Goal: Transaction & Acquisition: Book appointment/travel/reservation

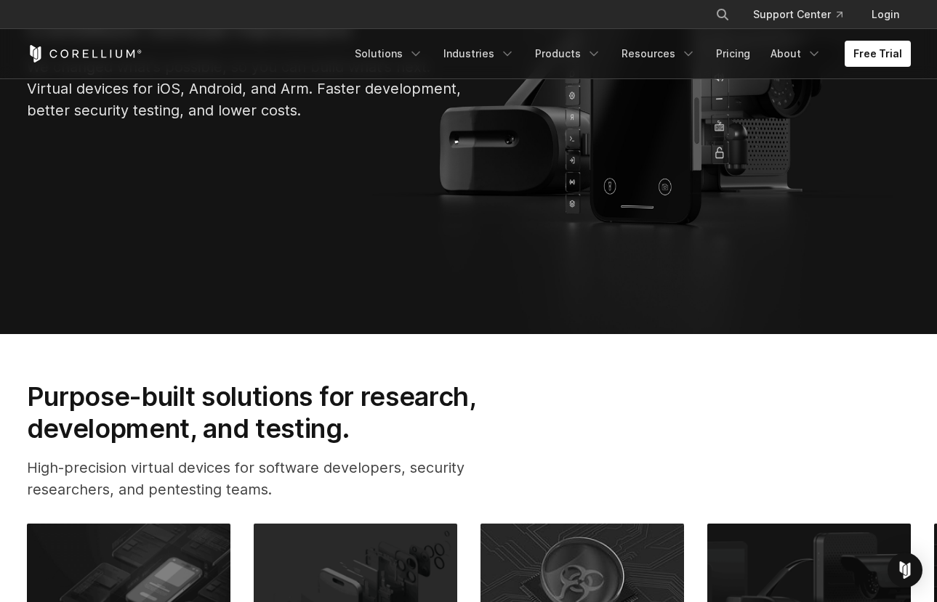
click at [879, 36] on div "Free Trial Solutions IoT" at bounding box center [469, 53] width 884 height 49
click at [881, 47] on link "Free Trial" at bounding box center [877, 54] width 66 height 26
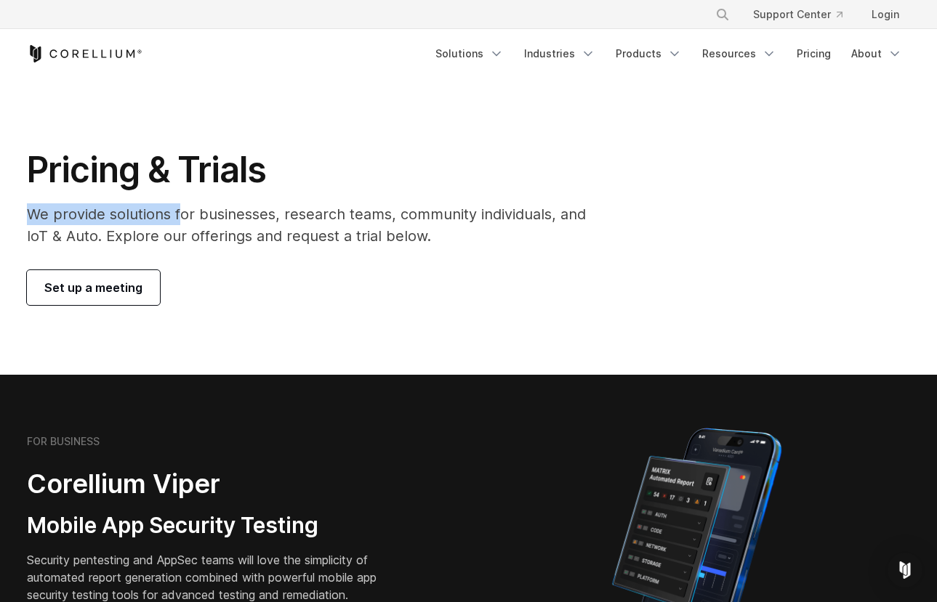
drag, startPoint x: 192, startPoint y: 214, endPoint x: 517, endPoint y: 182, distance: 327.1
click at [516, 182] on div "Pricing & Trials We provide solutions for businesses, research teams, community…" at bounding box center [316, 226] width 608 height 157
click at [522, 185] on h1 "Pricing & Trials" at bounding box center [316, 170] width 579 height 44
drag, startPoint x: 132, startPoint y: 221, endPoint x: 308, endPoint y: 201, distance: 177.7
click at [308, 201] on div "Pricing & Trials We provide solutions for businesses, research teams, community…" at bounding box center [316, 226] width 608 height 157
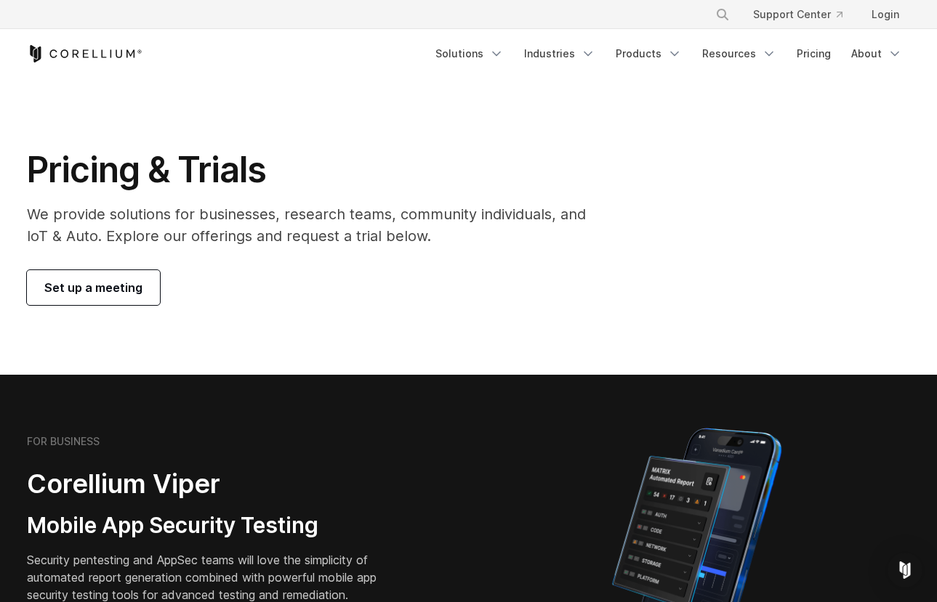
click at [305, 212] on p "We provide solutions for businesses, research teams, community individuals, and…" at bounding box center [316, 225] width 579 height 44
click at [111, 271] on link "Set up a meeting" at bounding box center [93, 287] width 133 height 35
click at [446, 54] on link "Solutions" at bounding box center [470, 54] width 86 height 26
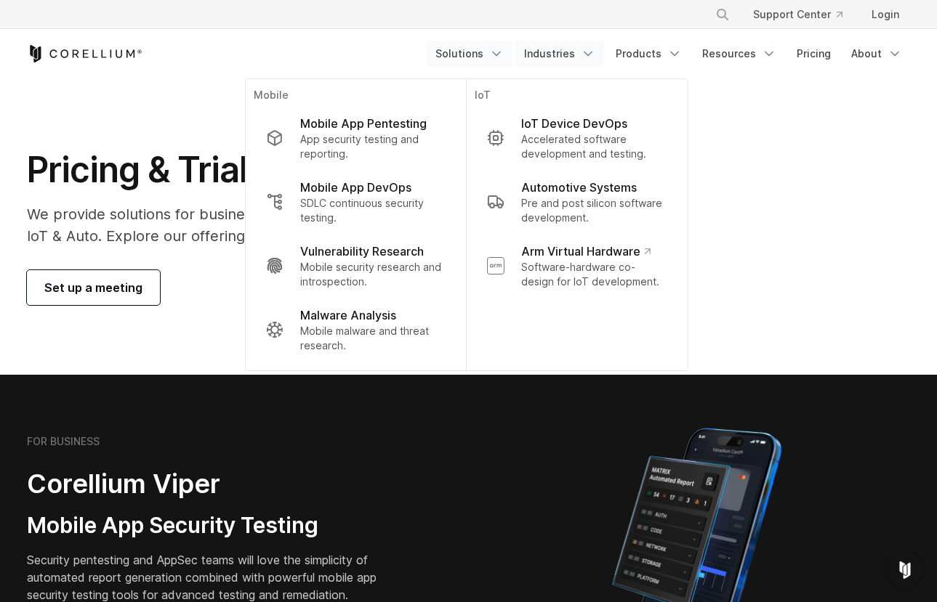
click at [575, 53] on link "Industries" at bounding box center [559, 54] width 89 height 26
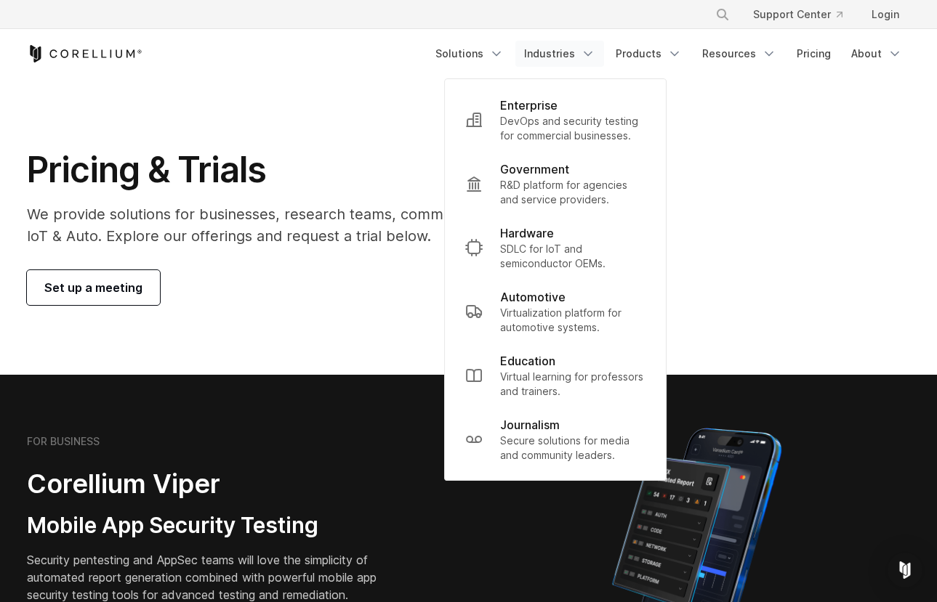
click at [575, 53] on link "Industries" at bounding box center [559, 54] width 89 height 26
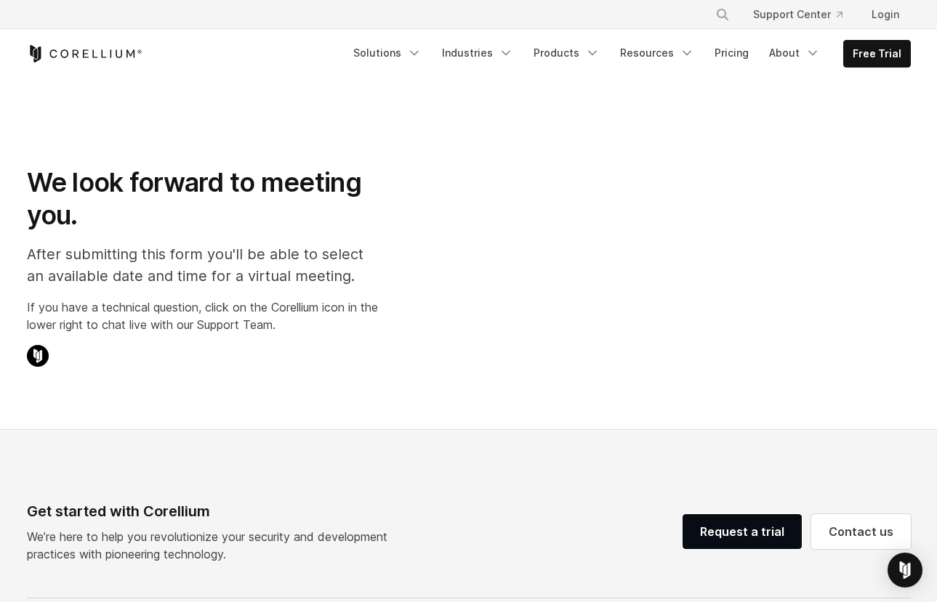
select select "**"
